Goal: Information Seeking & Learning: Learn about a topic

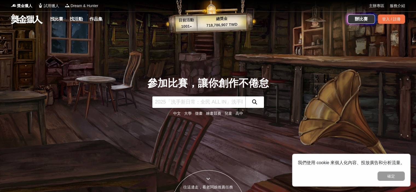
click at [174, 99] on input "text" at bounding box center [198, 101] width 93 height 11
type input "原住民"
click button "submit" at bounding box center [254, 101] width 19 height 11
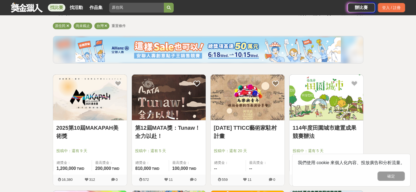
scroll to position [55, 0]
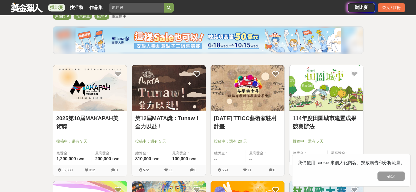
click at [175, 89] on img at bounding box center [169, 88] width 74 height 46
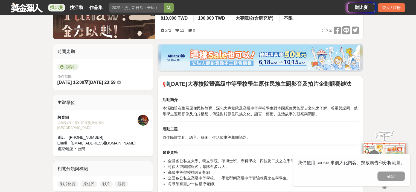
scroll to position [137, 0]
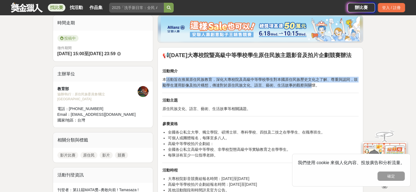
drag, startPoint x: 166, startPoint y: 80, endPoint x: 310, endPoint y: 84, distance: 144.9
click at [310, 84] on p "本活動旨在推展原住民族教育，深化大專校院及高級中等學校學生對本國原住民族歷史文化之了解、尊重與認同，鼓勵學生運用影像及拍片構想，傳達對於原住民族文化、語言、藝…" at bounding box center [260, 82] width 196 height 11
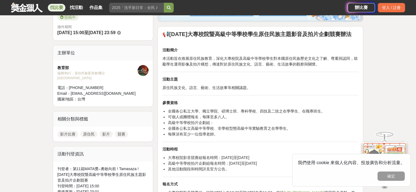
scroll to position [191, 0]
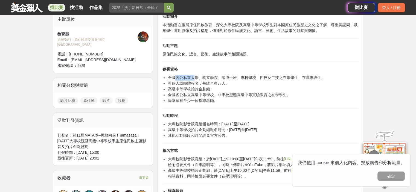
drag, startPoint x: 175, startPoint y: 76, endPoint x: 193, endPoint y: 80, distance: 18.0
click at [193, 80] on ul "全國各公私立大學、獨立學院、碩博士班、專科學校、四技及二技之在學學生、在職專班生。 可個人或團體報名，每隊至多八人。 高級中等學校拍片企劃組： 全國各公私立高…" at bounding box center [260, 89] width 196 height 29
click at [171, 76] on li "全國各公私立大學、獨立學院、碩博士班、專科學校、四技及二技之在學學生、在職專班生。" at bounding box center [263, 78] width 191 height 6
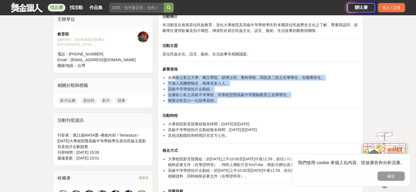
drag, startPoint x: 195, startPoint y: 75, endPoint x: 251, endPoint y: 102, distance: 61.7
click at [251, 102] on ul "全國各公私立大學、獨立學院、碩博士班、專科學校、四技及二技之在學學生、在職專班生。 可個人或團體報名，每隊至多八人。 高級中等學校拍片企劃組： 全國各公私立高…" at bounding box center [260, 89] width 196 height 29
click at [251, 102] on li "每隊須有至少一位指導老師。" at bounding box center [263, 101] width 191 height 6
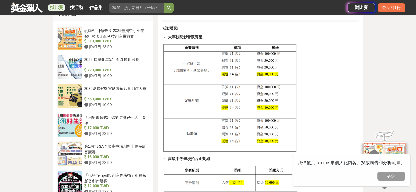
scroll to position [465, 0]
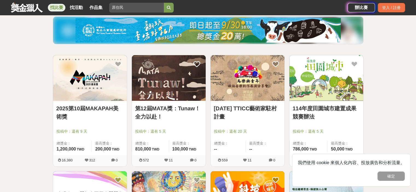
scroll to position [82, 0]
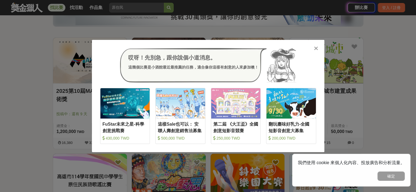
click at [316, 48] on icon at bounding box center [316, 48] width 4 height 5
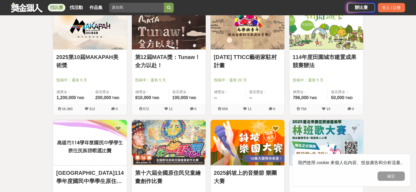
scroll to position [137, 0]
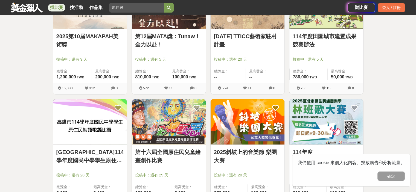
click at [104, 36] on link "2025第10屆MAKAPAH美術獎" at bounding box center [89, 40] width 67 height 16
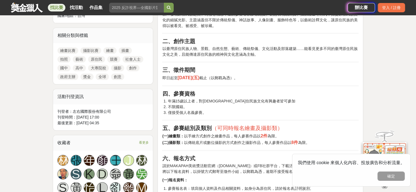
scroll to position [246, 0]
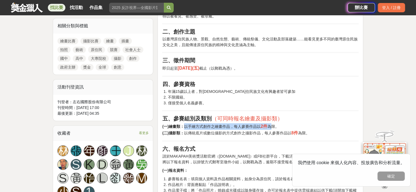
drag, startPoint x: 183, startPoint y: 128, endPoint x: 273, endPoint y: 128, distance: 90.2
click at [273, 128] on p "(一)繪畫類： 以手繪方式創作之繪畫作品，每人參賽作品以 2件 為限。 (二)攝影類： 以傳統底片或數位攝影的方式創作之攝影作品，每人參賽作品以 8件 為限。" at bounding box center [260, 129] width 196 height 13
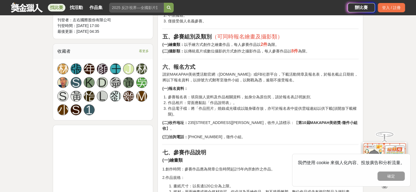
scroll to position [301, 0]
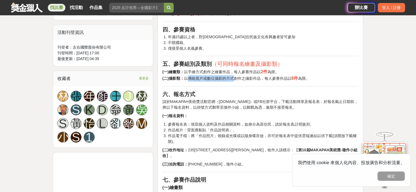
drag, startPoint x: 190, startPoint y: 78, endPoint x: 235, endPoint y: 78, distance: 44.5
click at [235, 78] on p "(一)繪畫類： 以手繪方式創作之繪畫作品，每人參賽作品以 2件 為限。 (二)攝影類： 以傳統底片或數位攝影的方式創作之攝影作品，每人參賽作品以 8件 為限。" at bounding box center [260, 75] width 196 height 13
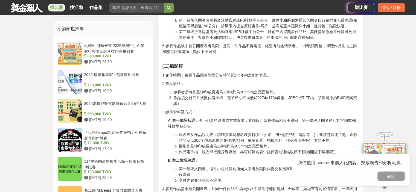
scroll to position [574, 0]
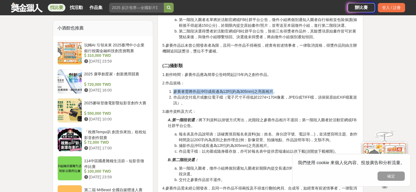
drag, startPoint x: 174, startPoint y: 87, endPoint x: 263, endPoint y: 89, distance: 89.4
click at [274, 89] on li "參賽者需將作品沖印成長邊為12吋(約為305mm)之亮面相片。" at bounding box center [265, 92] width 185 height 6
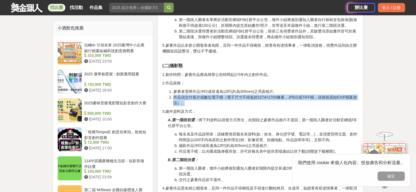
drag, startPoint x: 173, startPoint y: 91, endPoint x: 205, endPoint y: 96, distance: 32.3
click at [205, 96] on li "作品須交付底片或數位電子檔（電子尺寸不得低於2274×1704像素，JPEG或TIFF檔，須保留原始EXIF檔案資訊）。" at bounding box center [265, 100] width 185 height 11
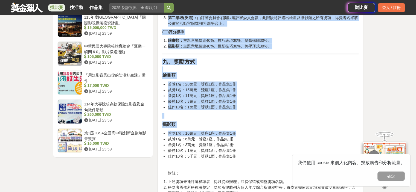
scroll to position [820, 0]
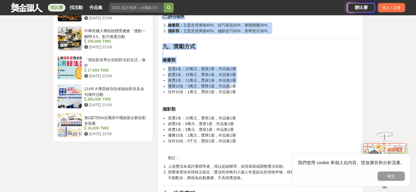
drag, startPoint x: 204, startPoint y: 87, endPoint x: 228, endPoint y: 82, distance: 25.3
click at [228, 83] on li "優勝10名：3萬元，獎牌1面，作品集1冊" at bounding box center [263, 86] width 191 height 6
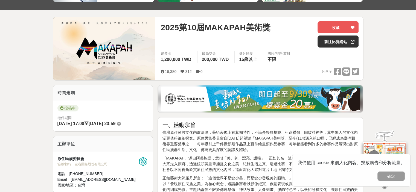
scroll to position [0, 0]
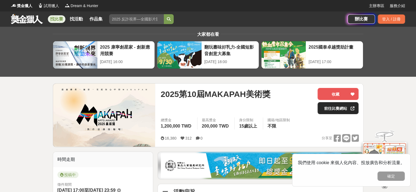
click at [346, 108] on link "前往比賽網站" at bounding box center [337, 108] width 41 height 12
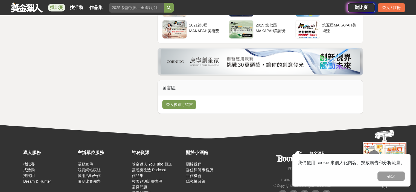
scroll to position [1456, 0]
